Goal: Transaction & Acquisition: Purchase product/service

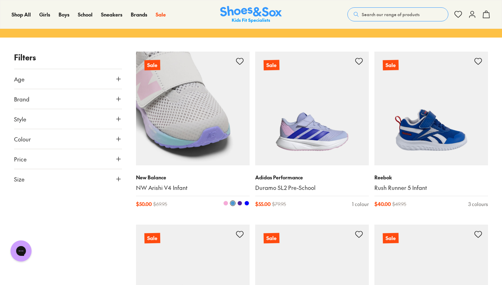
click at [226, 202] on span at bounding box center [226, 203] width 5 height 5
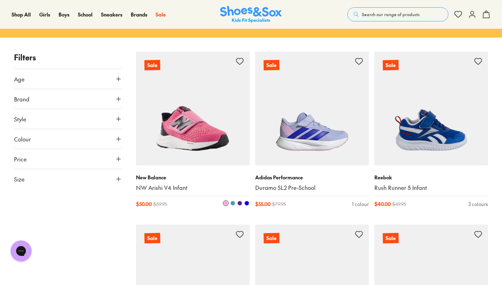
click at [236, 203] on div at bounding box center [221, 203] width 57 height 7
click at [235, 203] on span at bounding box center [233, 203] width 5 height 5
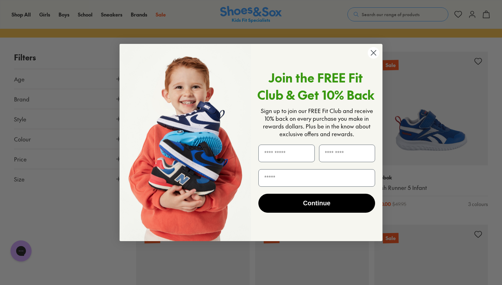
click at [374, 52] on icon "Close dialog" at bounding box center [374, 52] width 5 height 5
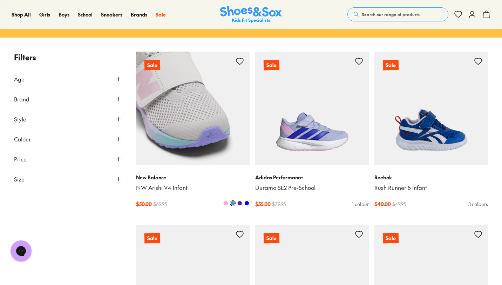
click at [240, 204] on span at bounding box center [240, 203] width 5 height 5
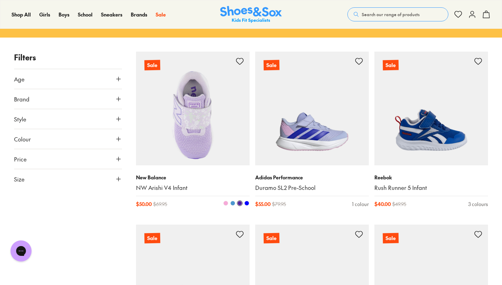
click at [247, 203] on span at bounding box center [247, 203] width 5 height 5
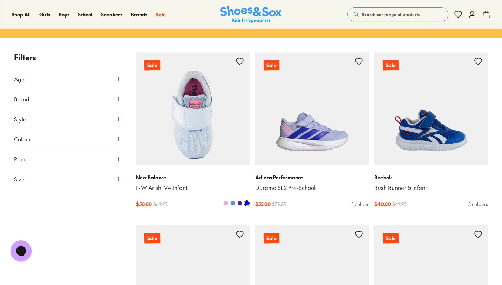
click at [241, 203] on span at bounding box center [240, 203] width 5 height 5
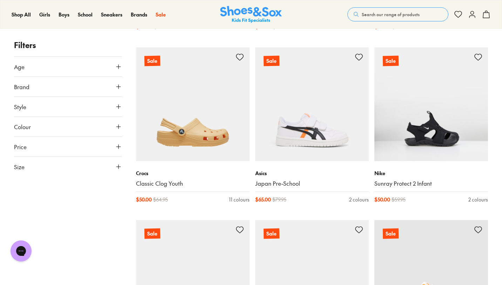
scroll to position [1133, 0]
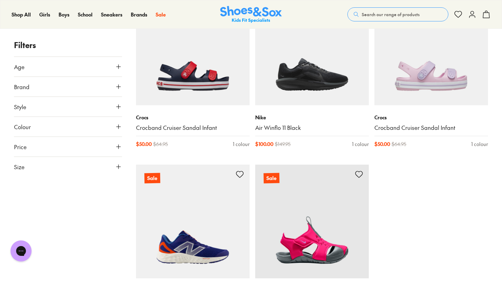
scroll to position [1875, 0]
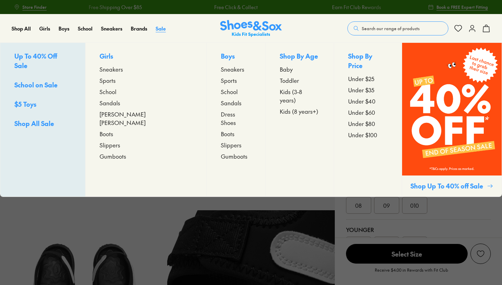
click at [159, 29] on span "Sale" at bounding box center [161, 28] width 10 height 7
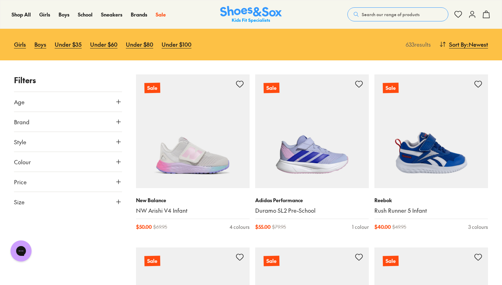
click at [27, 201] on button "Size" at bounding box center [68, 202] width 108 height 20
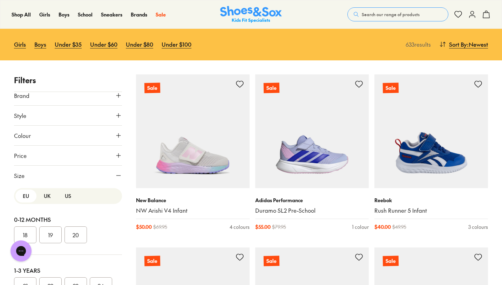
click at [66, 196] on button "US" at bounding box center [68, 195] width 21 height 13
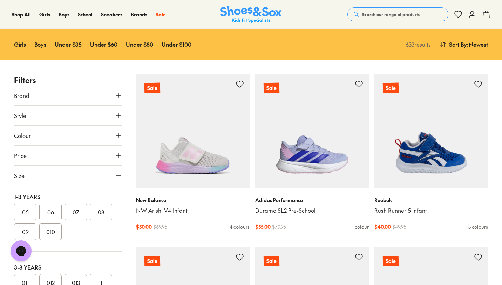
scroll to position [75, 0]
click at [74, 211] on button "07" at bounding box center [76, 210] width 22 height 17
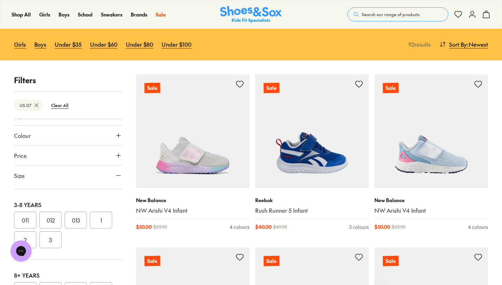
scroll to position [137, 0]
click at [75, 220] on button "013" at bounding box center [76, 219] width 22 height 17
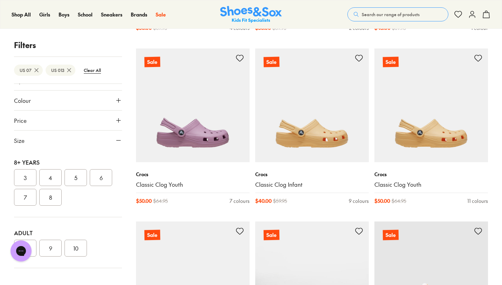
scroll to position [440, 0]
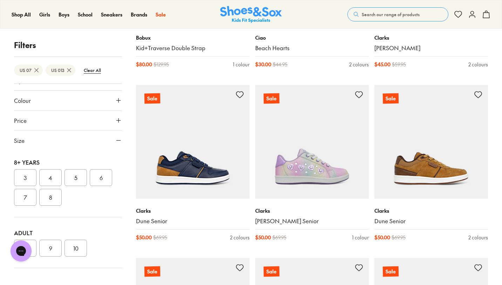
scroll to position [3002, 0]
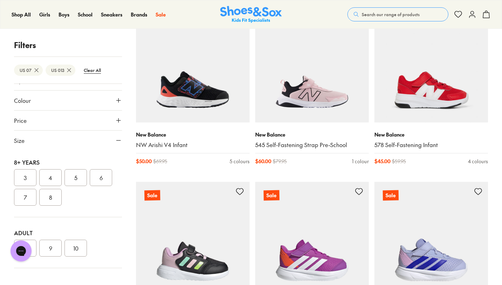
scroll to position [4811, 0]
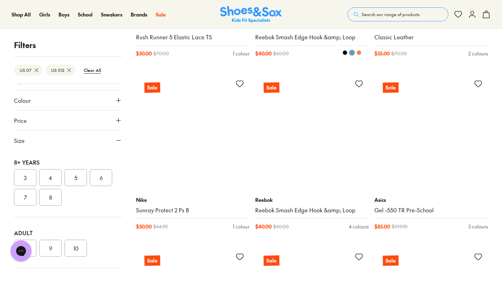
scroll to position [5960, 0]
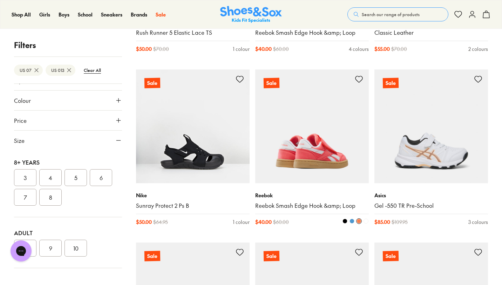
click at [352, 220] on span at bounding box center [352, 221] width 5 height 5
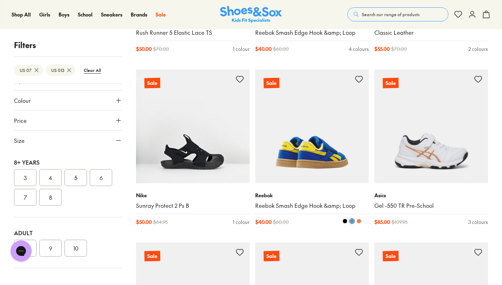
click at [348, 221] on button at bounding box center [345, 221] width 6 height 6
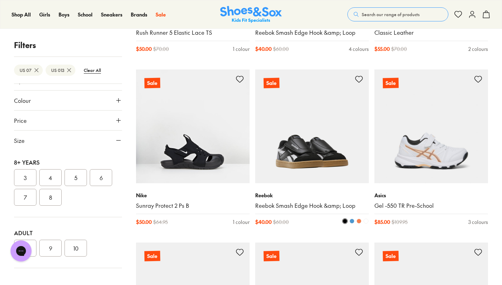
click at [345, 221] on span at bounding box center [345, 221] width 5 height 5
click at [366, 221] on span at bounding box center [366, 221] width 5 height 5
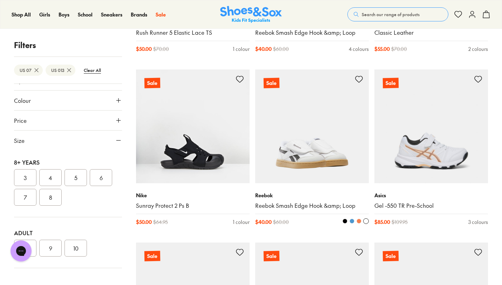
click at [355, 221] on button at bounding box center [352, 221] width 6 height 6
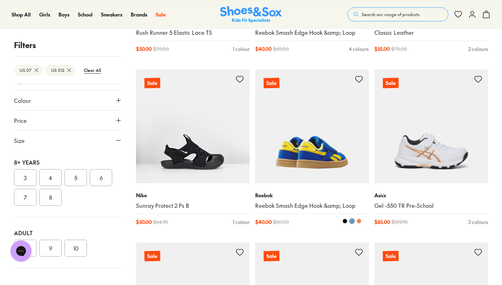
click at [360, 221] on span at bounding box center [359, 221] width 5 height 5
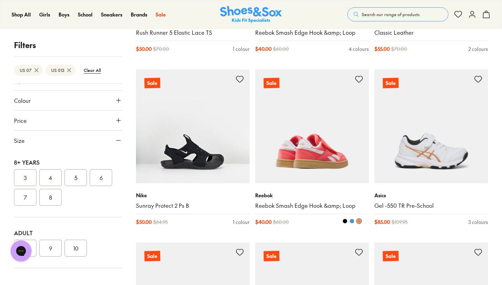
click at [317, 206] on link "Reebok Smash Edge Hook &amp; Loop" at bounding box center [312, 206] width 114 height 8
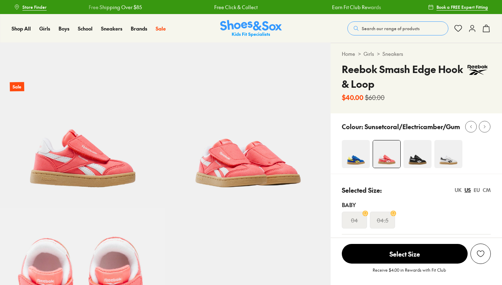
scroll to position [93, 0]
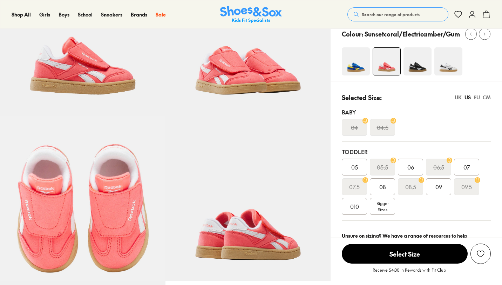
click at [474, 165] on div "07" at bounding box center [466, 167] width 25 height 17
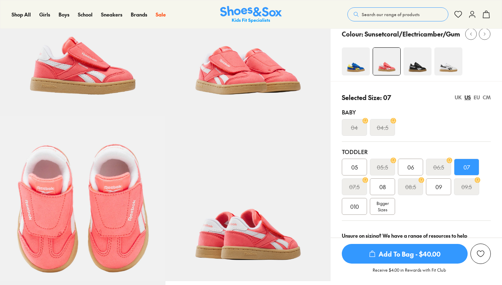
click at [428, 252] on span "Add To Bag - $40.00" at bounding box center [405, 254] width 126 height 20
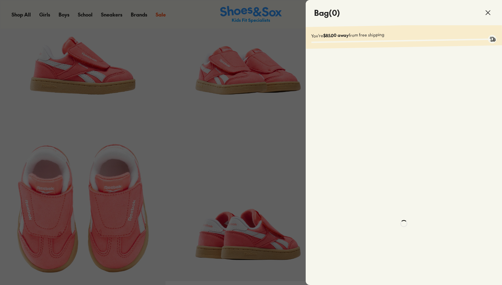
select select "*"
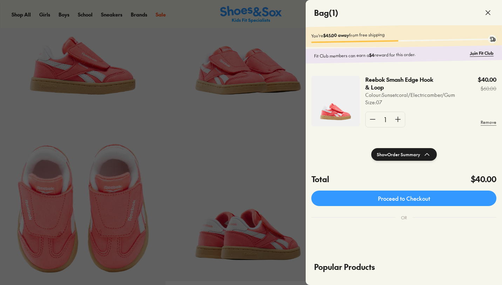
click at [488, 13] on use at bounding box center [488, 13] width 4 height 4
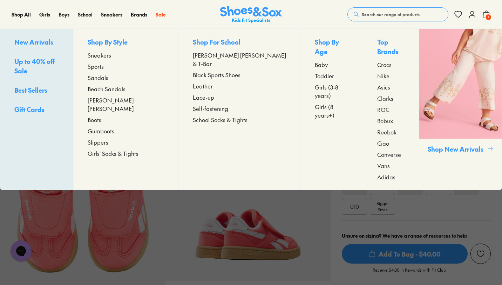
click at [315, 72] on span "Toddler" at bounding box center [324, 76] width 19 height 8
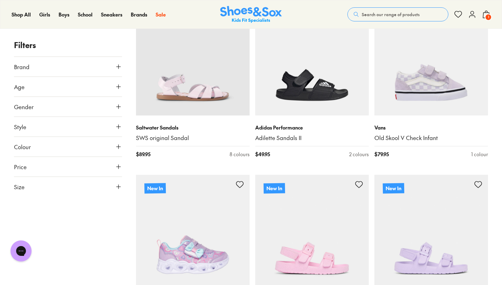
scroll to position [1006, 0]
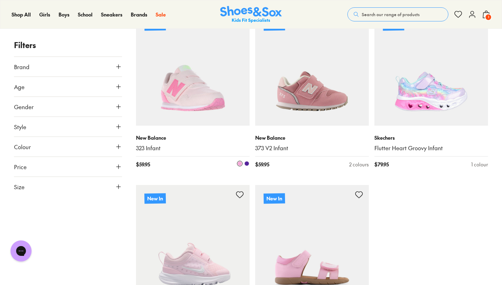
scroll to position [1808, 0]
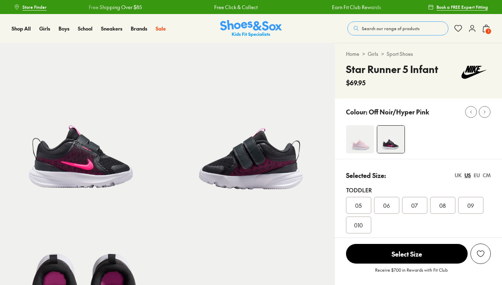
click at [377, 28] on span "Search our range of products" at bounding box center [391, 28] width 58 height 6
type input "*"
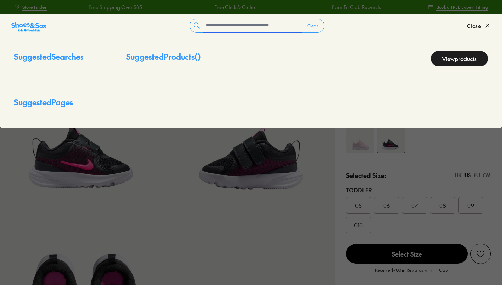
select select "*"
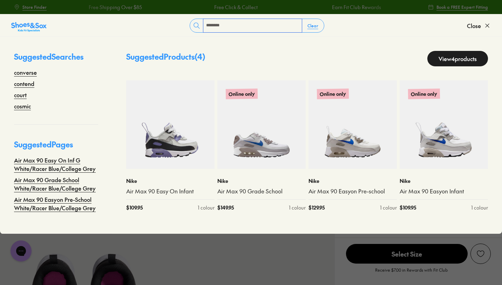
type input "********"
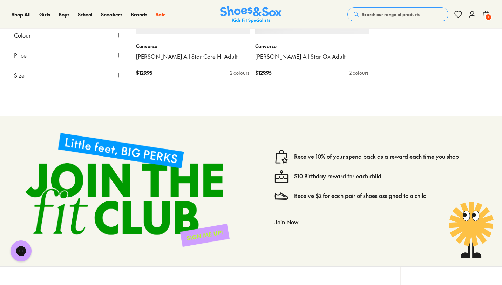
scroll to position [1929, 0]
